Goal: Navigation & Orientation: Find specific page/section

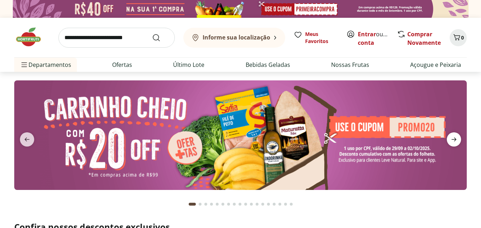
click at [454, 138] on icon "next" at bounding box center [453, 140] width 5 height 4
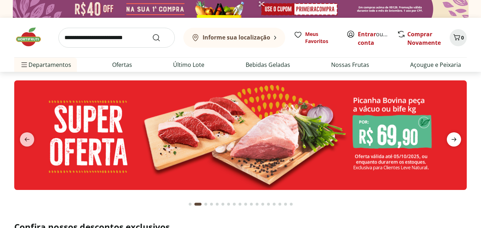
click at [454, 139] on icon "next" at bounding box center [453, 140] width 5 height 4
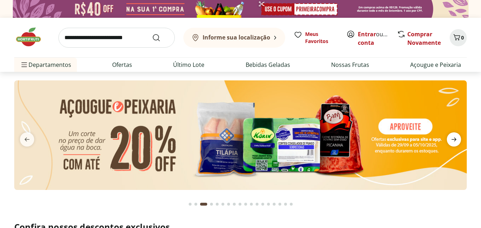
click at [451, 143] on icon "next" at bounding box center [453, 139] width 9 height 9
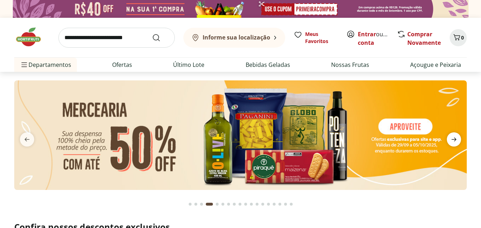
click at [451, 144] on span "next" at bounding box center [453, 139] width 14 height 14
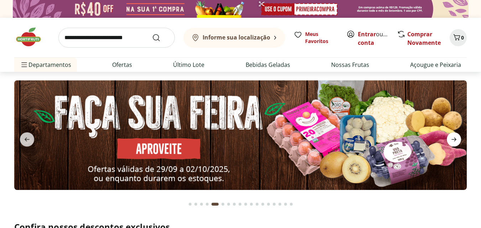
click at [455, 140] on icon "next" at bounding box center [453, 140] width 5 height 4
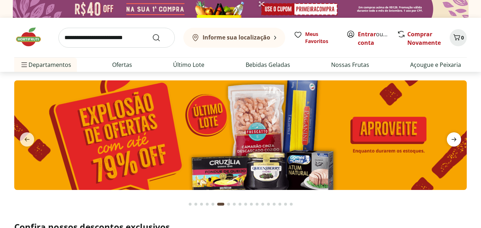
click at [448, 141] on span "next" at bounding box center [453, 139] width 14 height 14
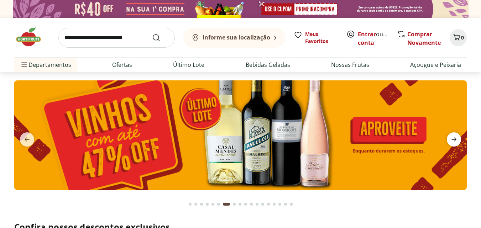
click at [453, 139] on icon "next" at bounding box center [453, 139] width 9 height 9
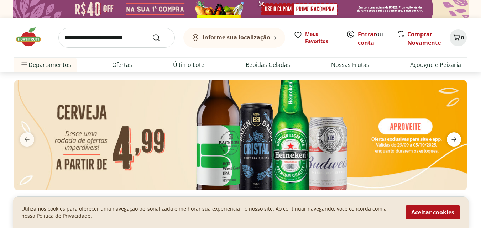
click at [453, 143] on icon "next" at bounding box center [453, 139] width 9 height 9
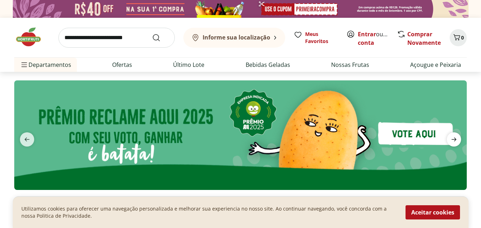
click at [452, 143] on icon "next" at bounding box center [453, 139] width 9 height 9
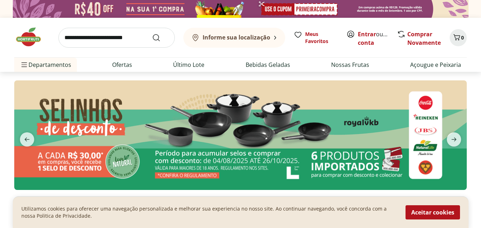
click at [231, 129] on img at bounding box center [240, 135] width 452 height 110
